Goal: Task Accomplishment & Management: Complete application form

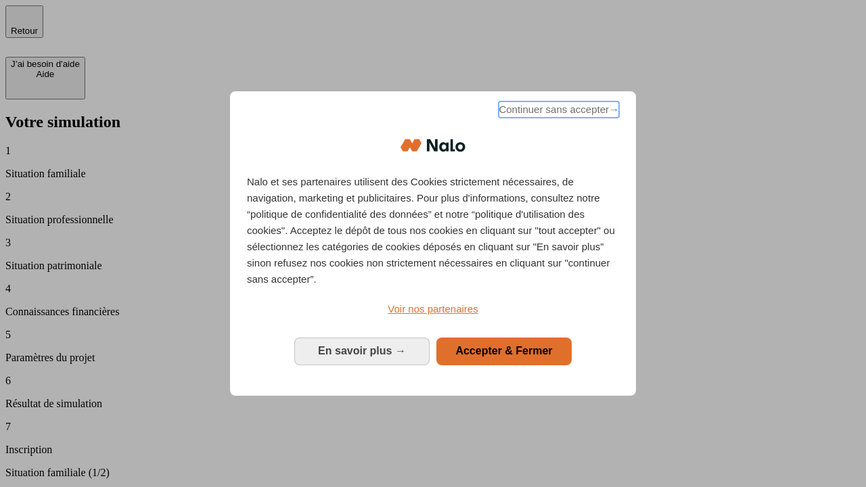
click at [557, 112] on span "Continuer sans accepter →" at bounding box center [559, 109] width 120 height 16
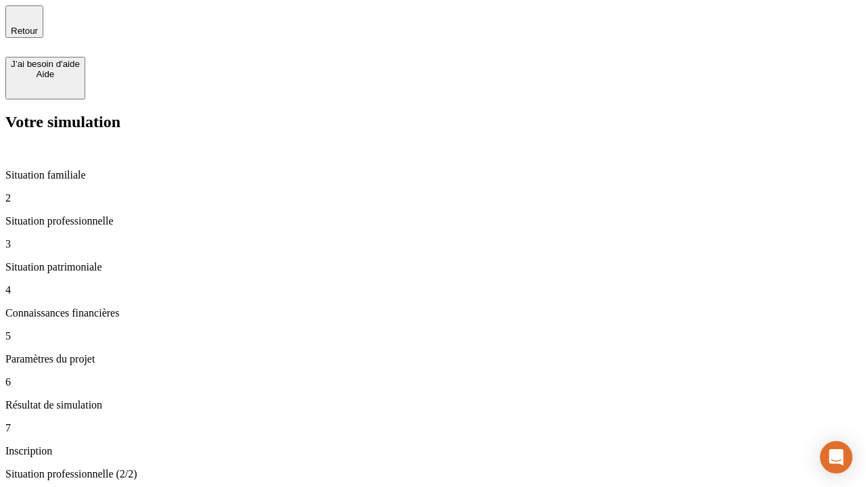
type input "70 000"
type input "1 000"
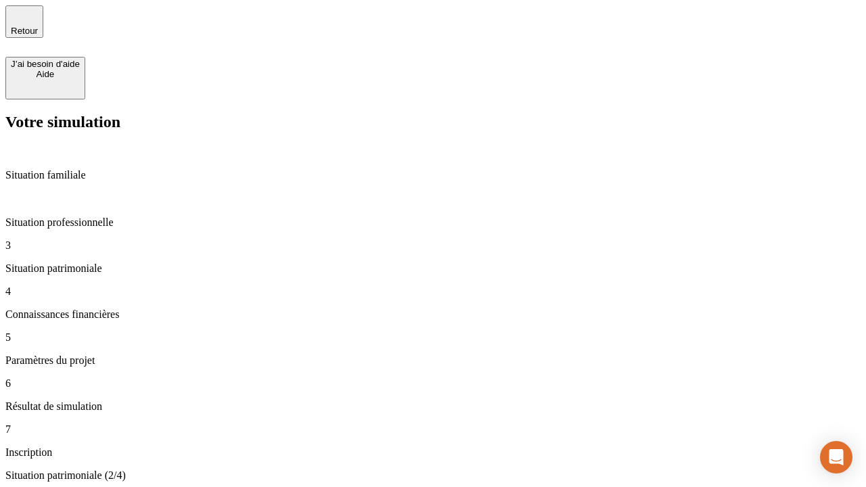
type input "800"
type input "6"
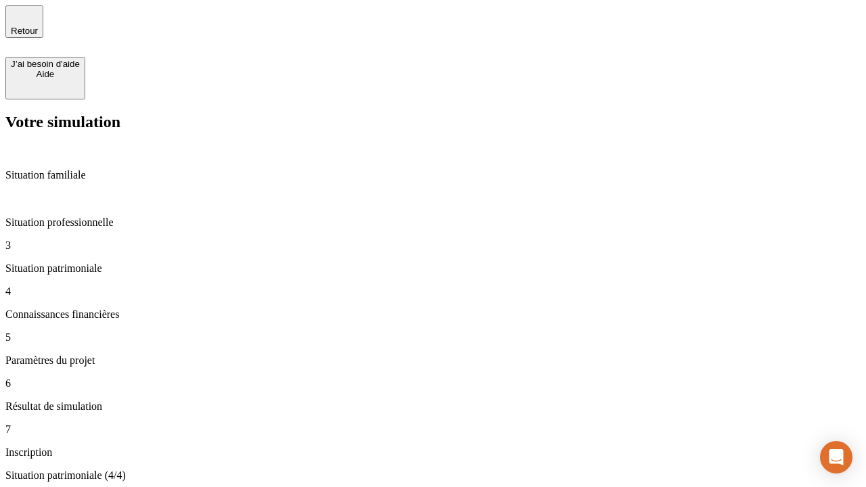
type input "400"
type input "3"
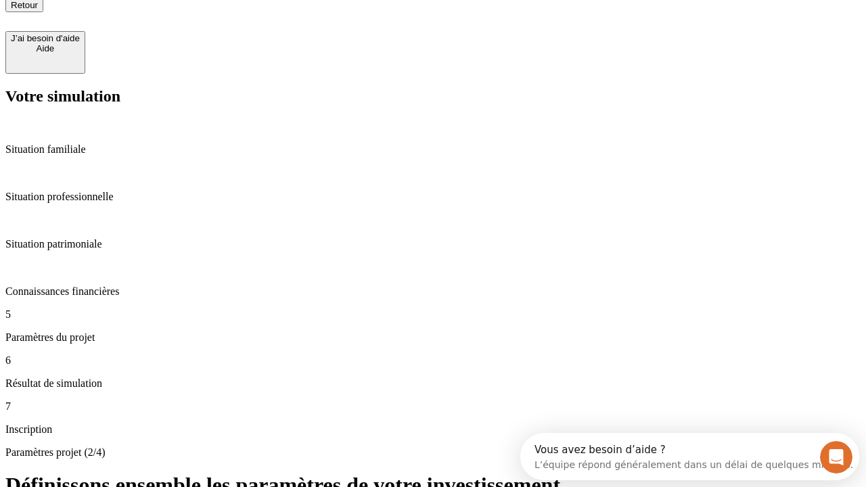
type input "35"
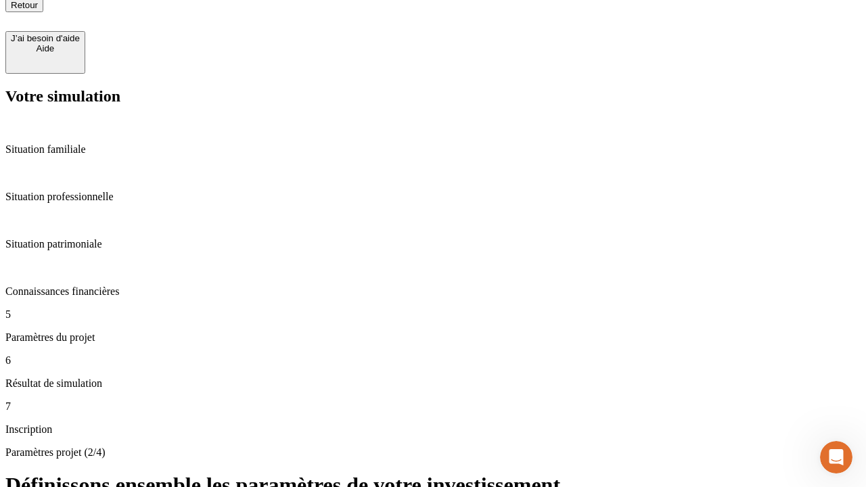
scroll to position [0, 0]
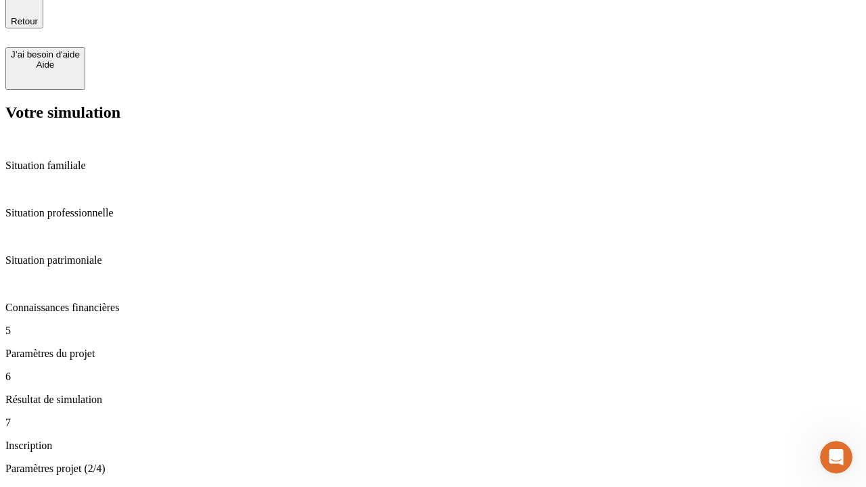
type input "500"
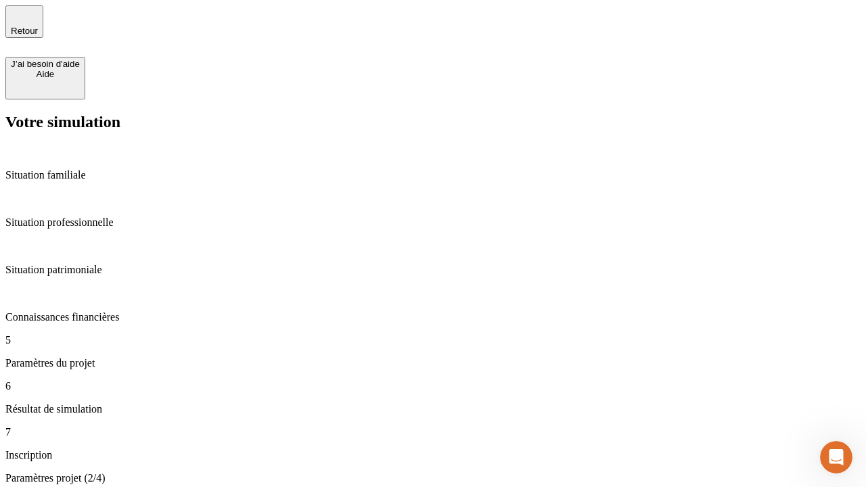
type input "640"
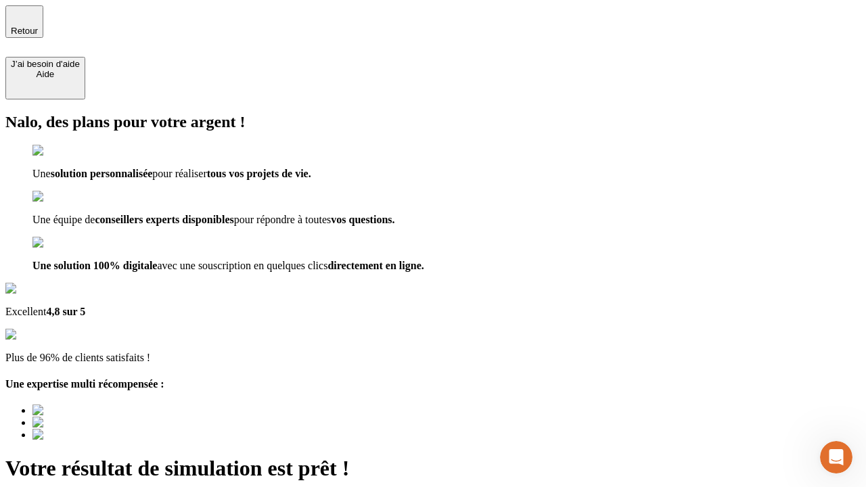
type input "[EMAIL_ADDRESS][DOMAIN_NAME]"
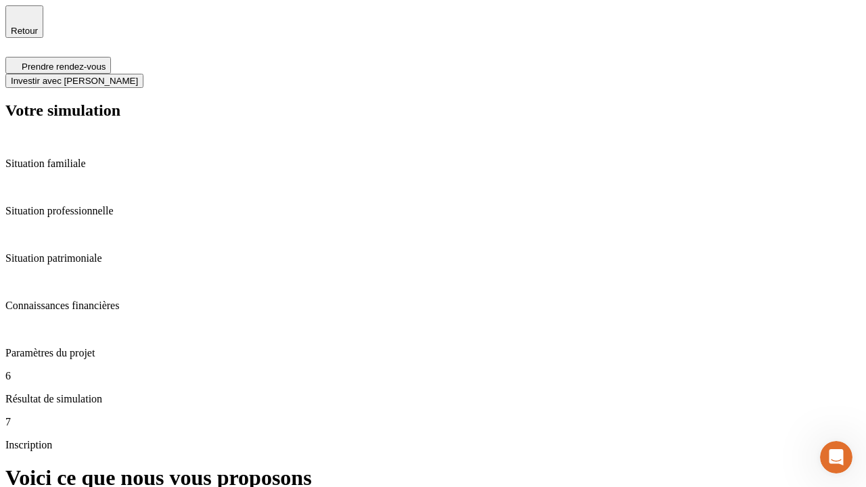
click at [138, 76] on span "Investir avec [PERSON_NAME]" at bounding box center [74, 81] width 127 height 10
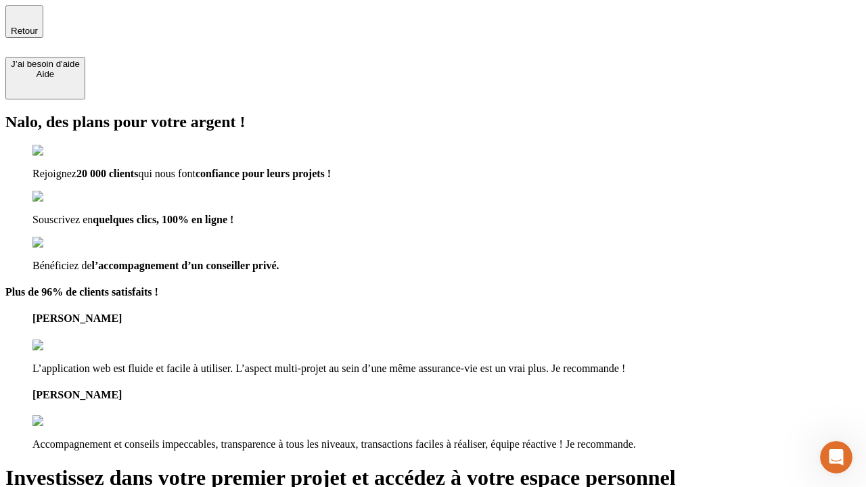
type input "[PERSON_NAME][EMAIL_ADDRESS][DOMAIN_NAME]"
